Goal: Transaction & Acquisition: Purchase product/service

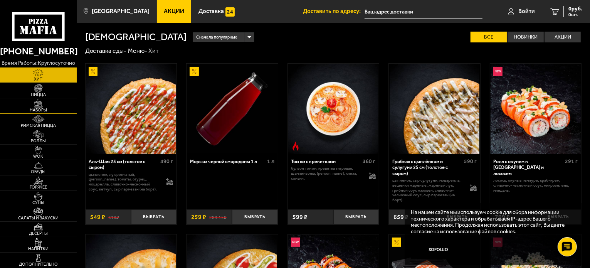
click at [39, 105] on img at bounding box center [39, 103] width 24 height 8
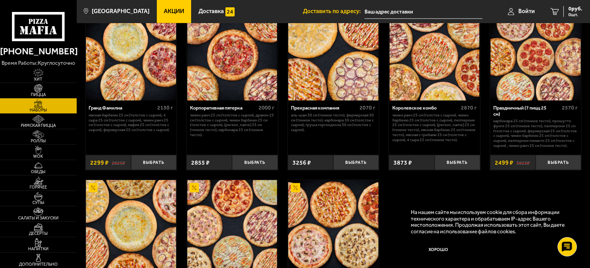
scroll to position [848, 0]
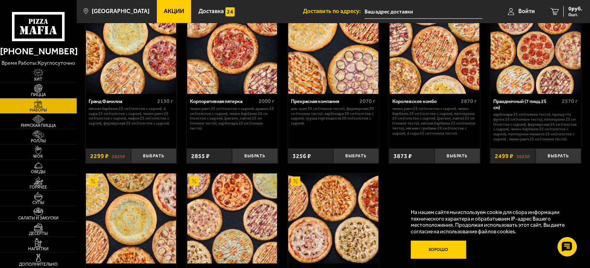
click at [432, 252] on button "Хорошо" at bounding box center [439, 250] width 56 height 19
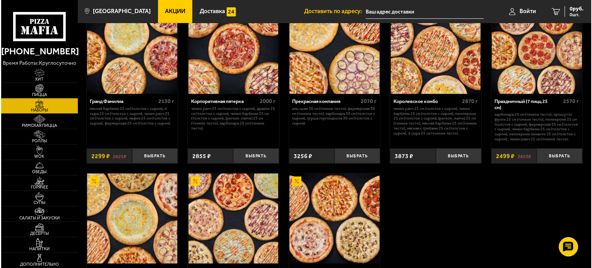
scroll to position [925, 0]
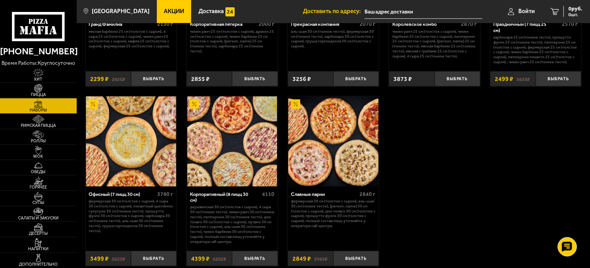
click at [242, 142] on img at bounding box center [232, 141] width 90 height 90
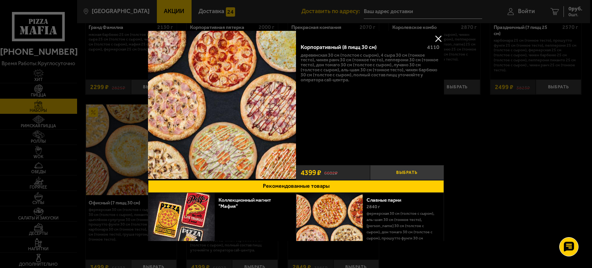
click at [407, 169] on button "Выбрать" at bounding box center [407, 172] width 74 height 15
click at [438, 37] on button at bounding box center [439, 39] width 12 height 12
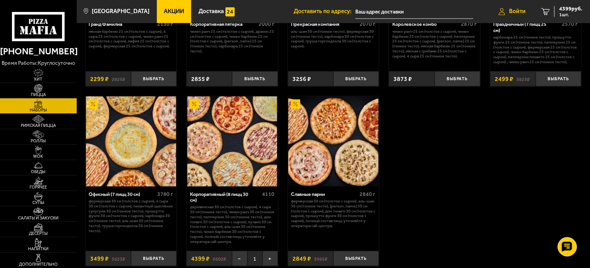
click at [521, 15] on link "Войти" at bounding box center [512, 11] width 42 height 23
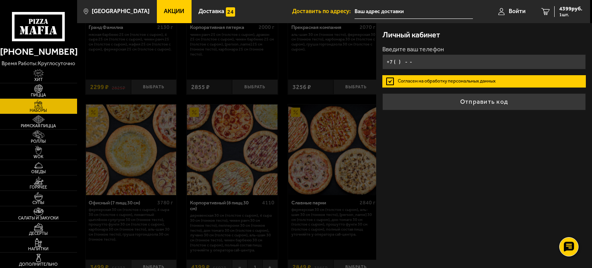
click at [446, 60] on input "+7 ( ) - -" at bounding box center [484, 61] width 204 height 15
type input "[PHONE_NUMBER]"
click at [382, 93] on button "Отправить код" at bounding box center [484, 101] width 204 height 17
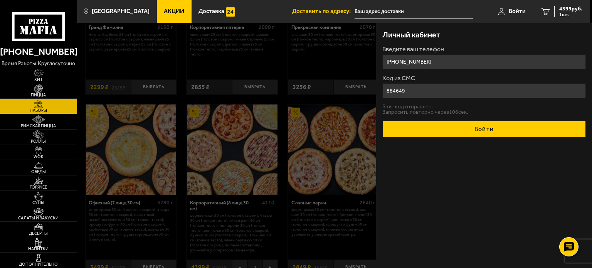
type input "884649"
click at [479, 126] on button "Войти" at bounding box center [484, 129] width 204 height 17
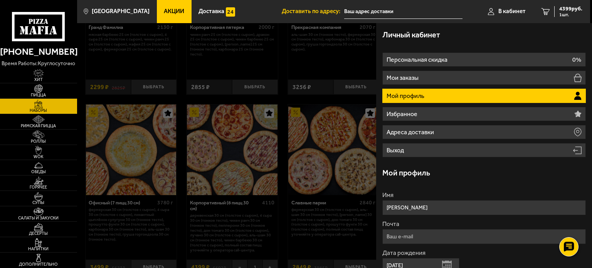
click at [520, 41] on div "Личный кабинет" at bounding box center [484, 34] width 204 height 23
click at [349, 50] on div at bounding box center [373, 157] width 592 height 268
